Goal: Transaction & Acquisition: Purchase product/service

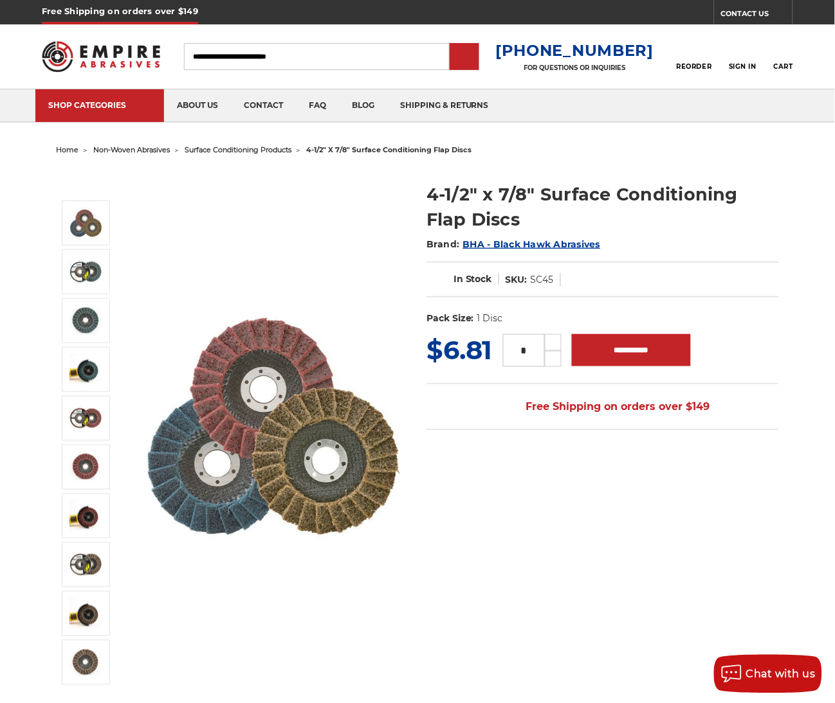
drag, startPoint x: 534, startPoint y: 348, endPoint x: 516, endPoint y: 350, distance: 18.0
click at [516, 350] on input "*" at bounding box center [524, 350] width 42 height 33
type input "*"
click at [698, 529] on div at bounding box center [417, 437] width 741 height 557
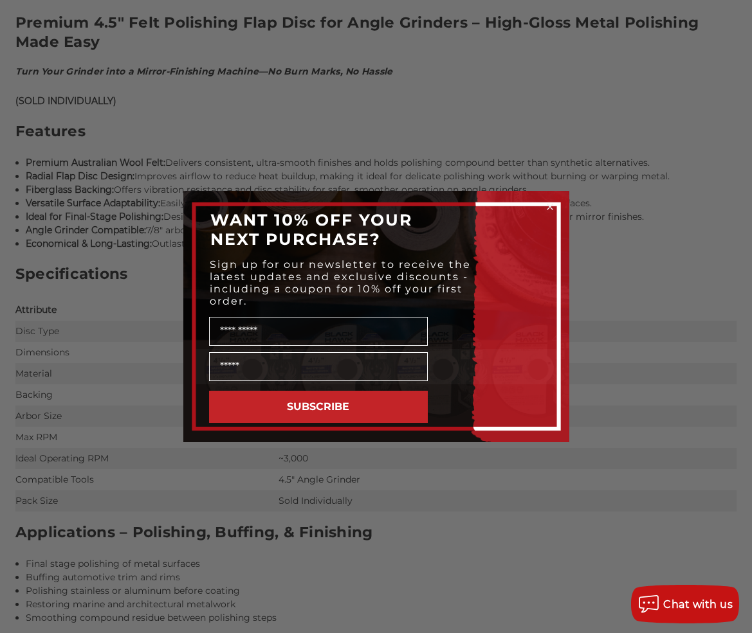
scroll to position [824, 0]
click at [500, 572] on div "Close dialog WANT 10% OFF YOUR NEXT PURCHASE? Sign up for our newsletter to rec…" at bounding box center [376, 316] width 752 height 633
click at [549, 206] on icon "Close dialog" at bounding box center [549, 206] width 5 height 5
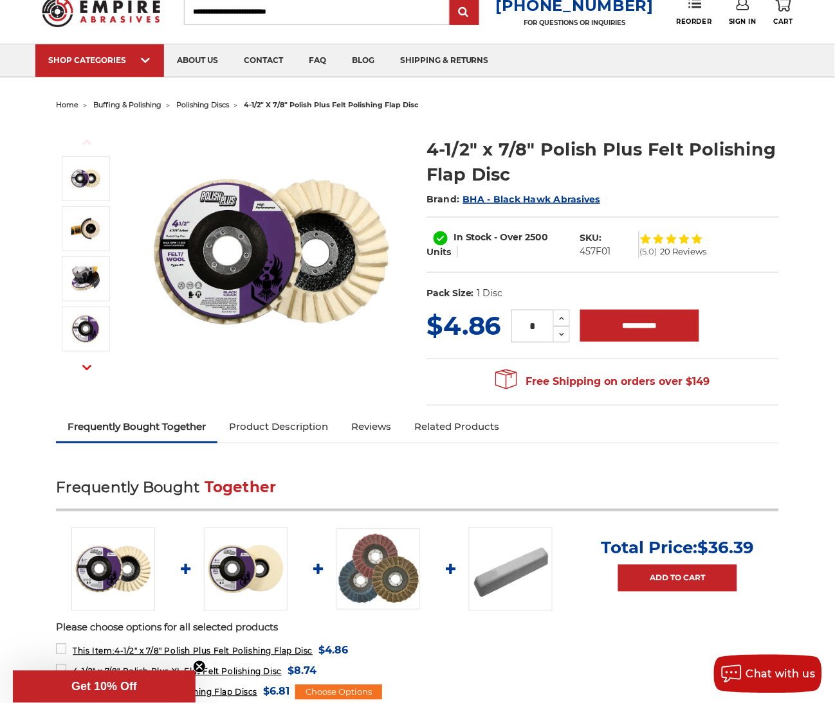
scroll to position [46, 0]
